Goal: Task Accomplishment & Management: Use online tool/utility

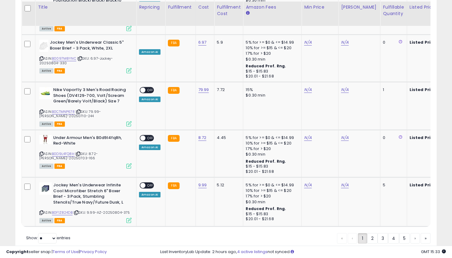
scroll to position [1273, 0]
click at [421, 233] on link "5" at bounding box center [426, 238] width 10 height 10
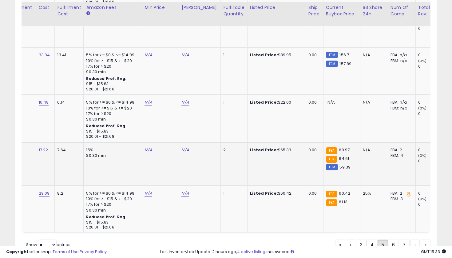
scroll to position [0, 167]
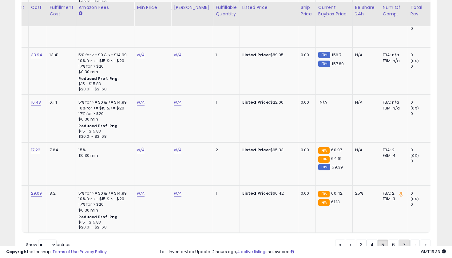
click at [421, 240] on link "7" at bounding box center [426, 245] width 10 height 10
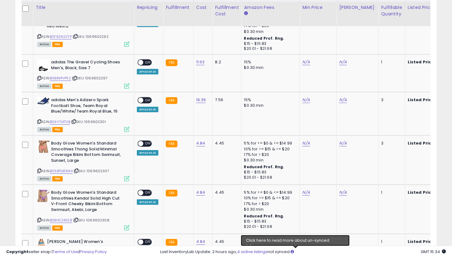
click at [294, 252] on icon at bounding box center [292, 252] width 3 height 4
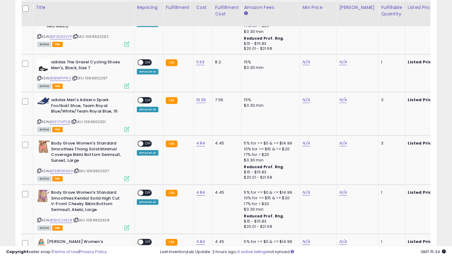
click at [256, 253] on link "4 active listings" at bounding box center [252, 252] width 30 height 6
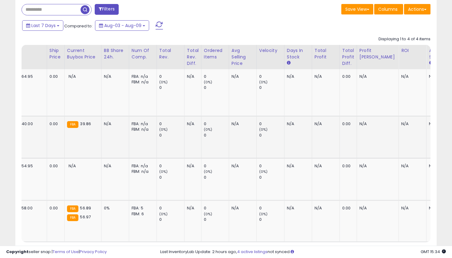
scroll to position [0, 418]
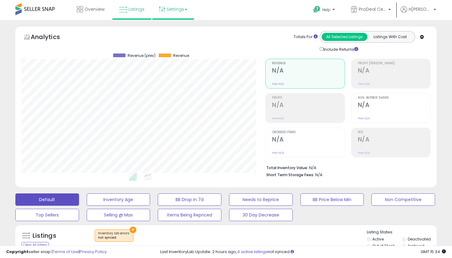
click at [171, 10] on link "Settings" at bounding box center [173, 9] width 38 height 18
click at [224, 36] on div "Analytics Totals For All Selected Listings Listings With Cost Include Returns" at bounding box center [226, 42] width 409 height 22
click at [128, 197] on button "Inventory Age" at bounding box center [119, 199] width 64 height 12
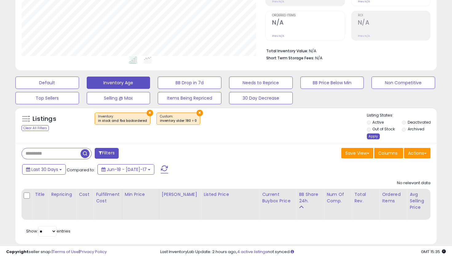
click at [371, 133] on div "Apply" at bounding box center [373, 136] width 13 height 6
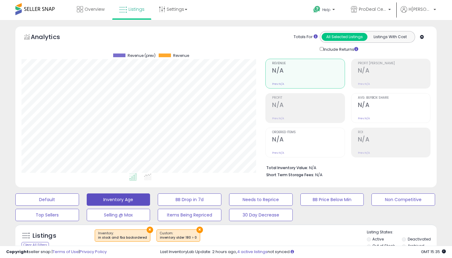
click at [38, 11] on span at bounding box center [34, 9] width 39 height 12
click at [27, 8] on span at bounding box center [34, 9] width 39 height 12
click at [90, 10] on span "Overview" at bounding box center [95, 9] width 20 height 6
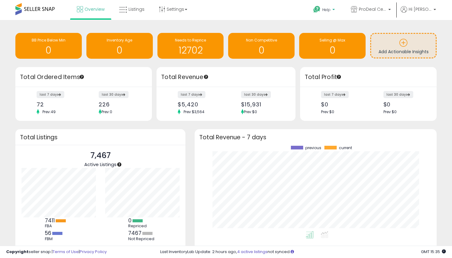
click at [335, 11] on b at bounding box center [333, 11] width 2 height 4
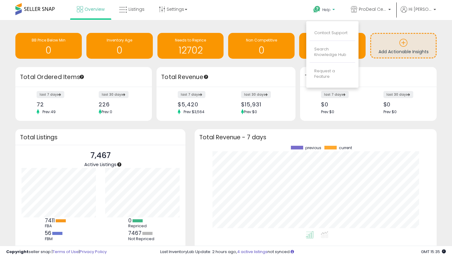
click at [336, 11] on p "Help" at bounding box center [324, 10] width 23 height 7
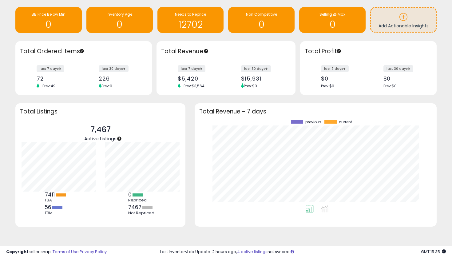
scroll to position [26, 0]
